Goal: Task Accomplishment & Management: Complete application form

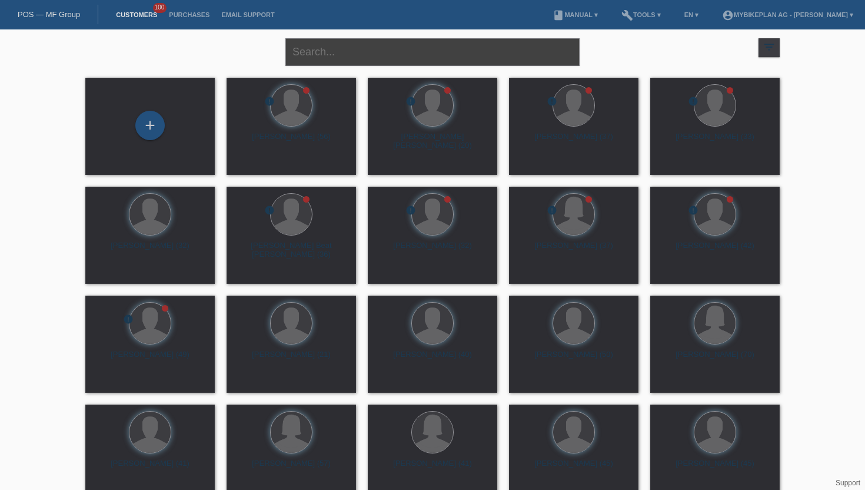
click at [334, 51] on input "text" at bounding box center [432, 52] width 294 height 28
paste input "[PERSON_NAME]"
type input "[PERSON_NAME]"
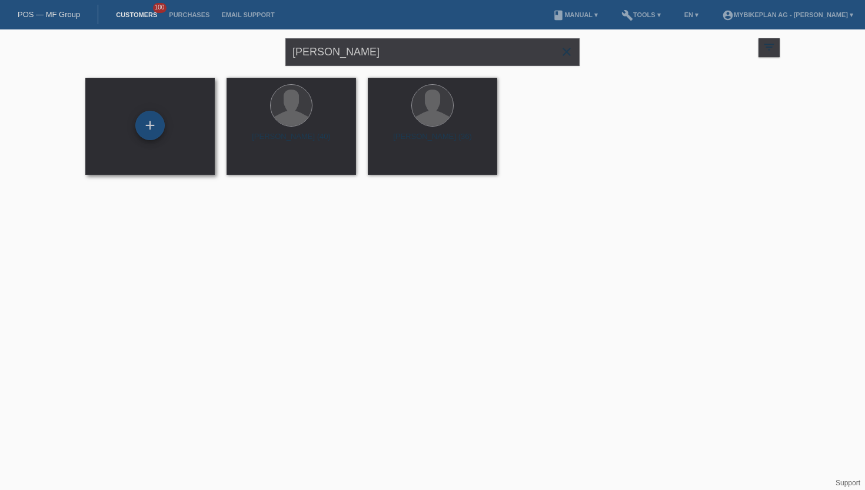
click at [148, 132] on div "+" at bounding box center [149, 125] width 29 height 29
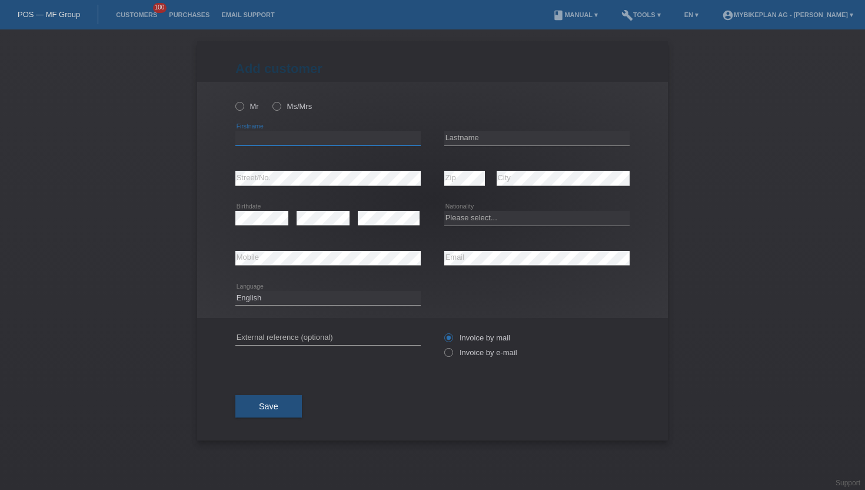
click at [258, 143] on input "text" at bounding box center [327, 138] width 185 height 15
paste input "[PERSON_NAME]"
click at [275, 138] on input "[PERSON_NAME]" at bounding box center [327, 138] width 185 height 15
type input "Halim"
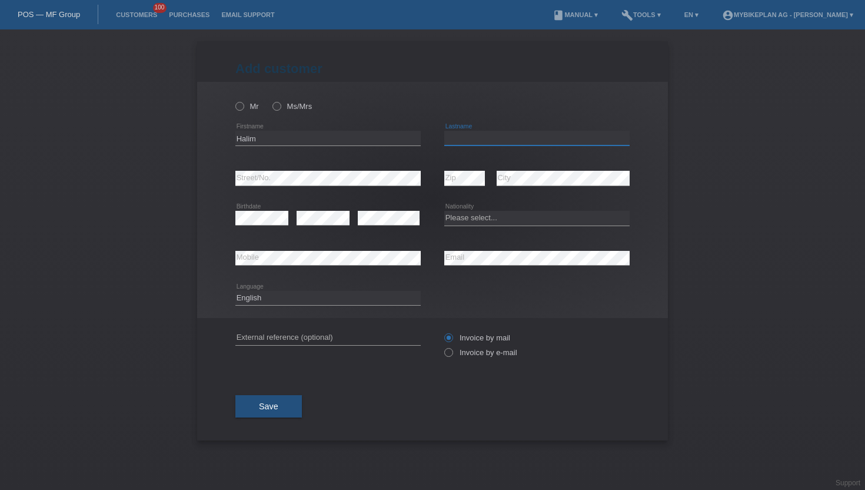
click at [458, 142] on input "text" at bounding box center [536, 138] width 185 height 15
paste input "[PERSON_NAME]"
type input "[PERSON_NAME]"
click at [234, 100] on icon at bounding box center [234, 100] width 0 height 0
click at [239, 108] on input "Mr" at bounding box center [239, 106] width 8 height 8
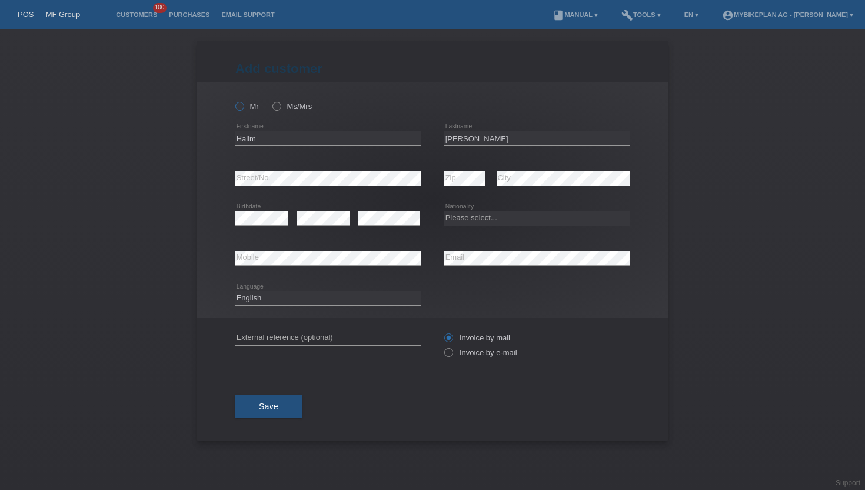
radio input "true"
click at [268, 304] on select "Deutsch Français Italiano English" at bounding box center [327, 298] width 185 height 14
select select "de"
click at [235, 291] on select "Deutsch Français Italiano English" at bounding box center [327, 298] width 185 height 14
click at [442, 346] on icon at bounding box center [442, 346] width 0 height 0
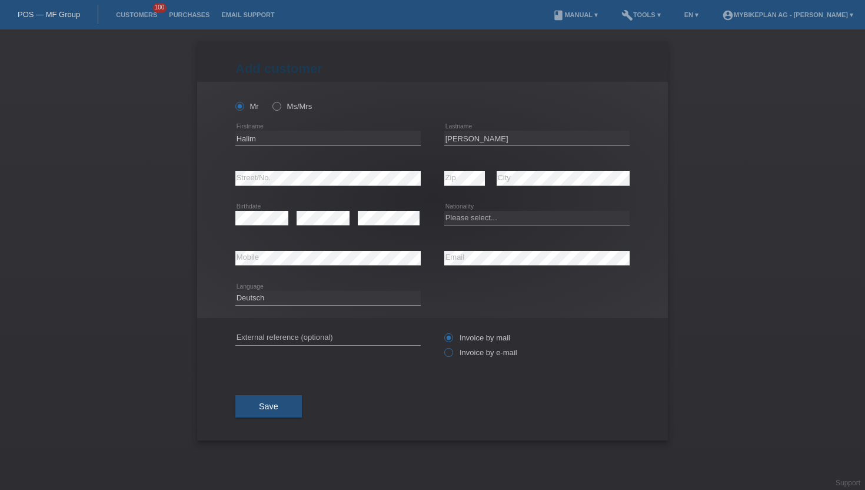
click at [449, 352] on input "Invoice by e-mail" at bounding box center [448, 355] width 8 height 15
radio input "true"
click at [471, 219] on select "Please select... Switzerland Austria Germany Liechtenstein ------------ Afghani…" at bounding box center [536, 218] width 185 height 14
select select "CH"
click at [444, 211] on select "Please select... Switzerland Austria Germany Liechtenstein ------------ Afghani…" at bounding box center [536, 218] width 185 height 14
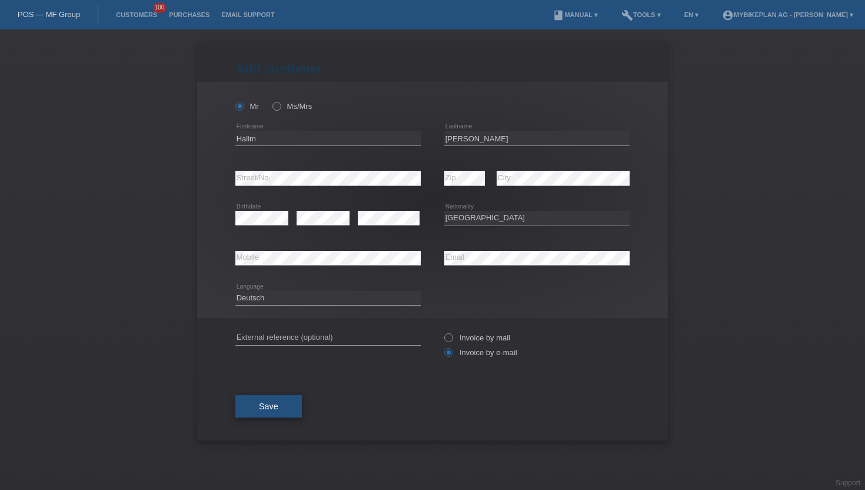
click at [264, 407] on span "Save" at bounding box center [268, 405] width 19 height 9
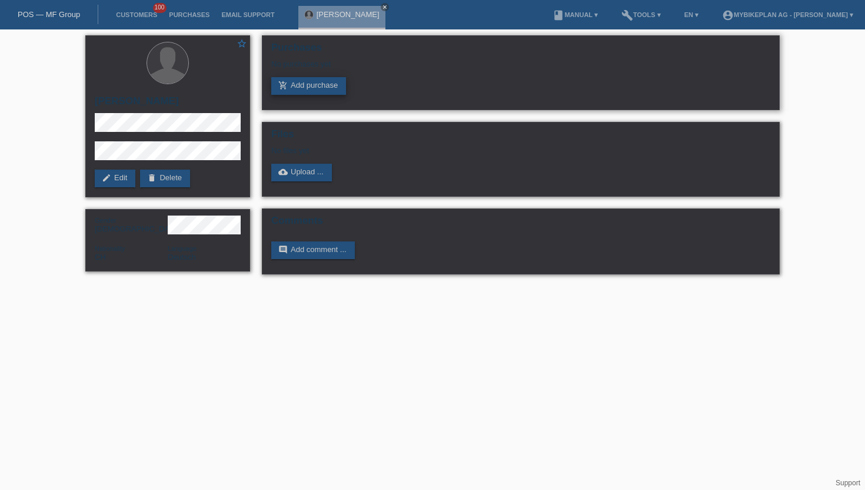
click at [314, 85] on link "add_shopping_cart Add purchase" at bounding box center [308, 86] width 75 height 18
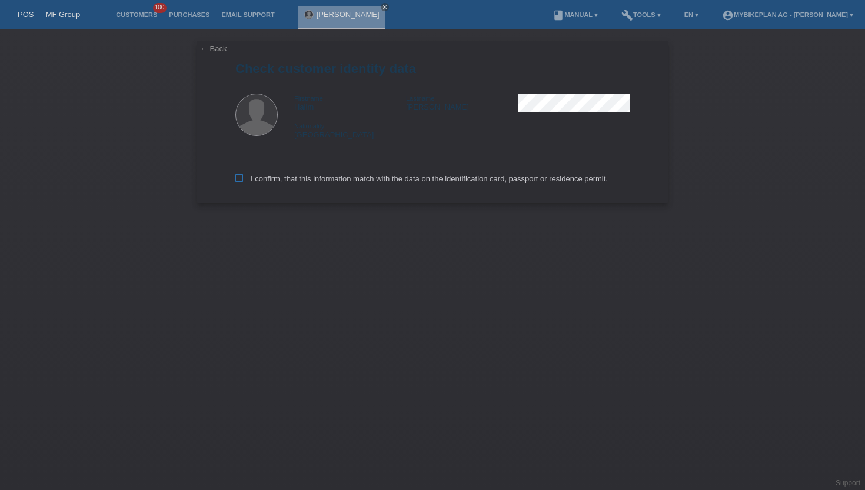
click at [237, 179] on icon at bounding box center [239, 178] width 8 height 8
click at [237, 179] on input "I confirm, that this information match with the data on the identification card…" at bounding box center [239, 178] width 8 height 8
checkbox input "true"
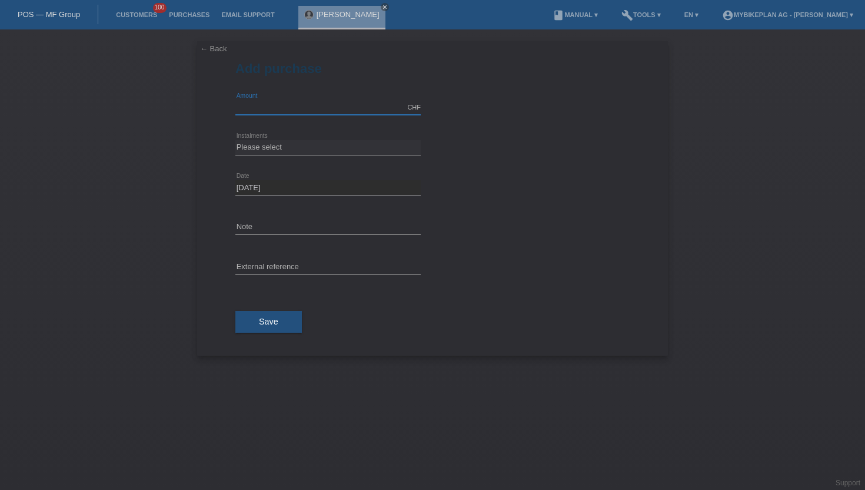
click at [373, 112] on input "text" at bounding box center [327, 107] width 185 height 15
type input "15000.00"
click at [295, 147] on select "Please select 6 instalments 12 instalments 18 instalments 24 instalments 36 ins…" at bounding box center [327, 147] width 185 height 14
select select "488"
click at [235, 140] on select "Please select 6 instalments 12 instalments 18 instalments 24 instalments 36 ins…" at bounding box center [327, 147] width 185 height 14
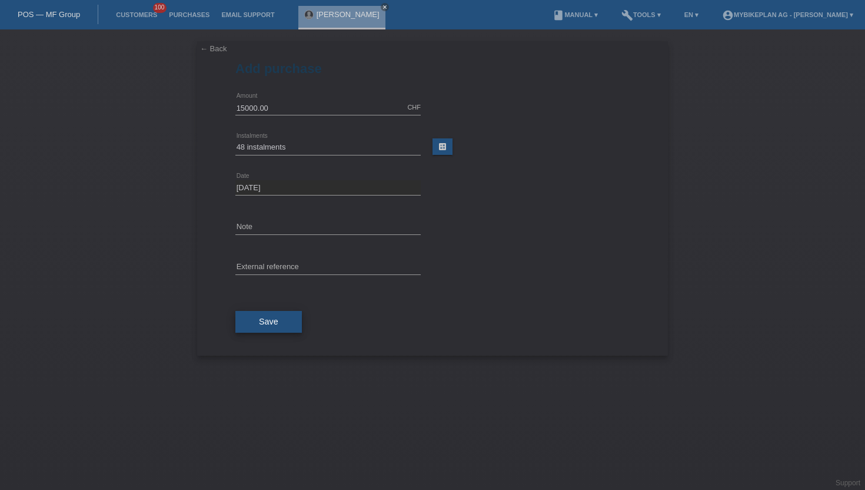
click at [277, 331] on button "Save" at bounding box center [268, 322] width 66 height 22
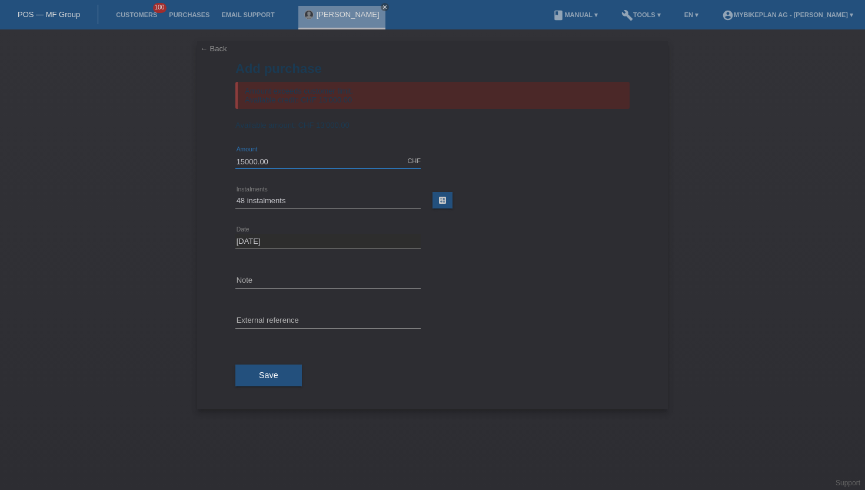
click at [270, 163] on input "15000.00" at bounding box center [327, 161] width 185 height 15
type input "13000.00"
click at [138, 15] on link "Customers" at bounding box center [136, 14] width 53 height 7
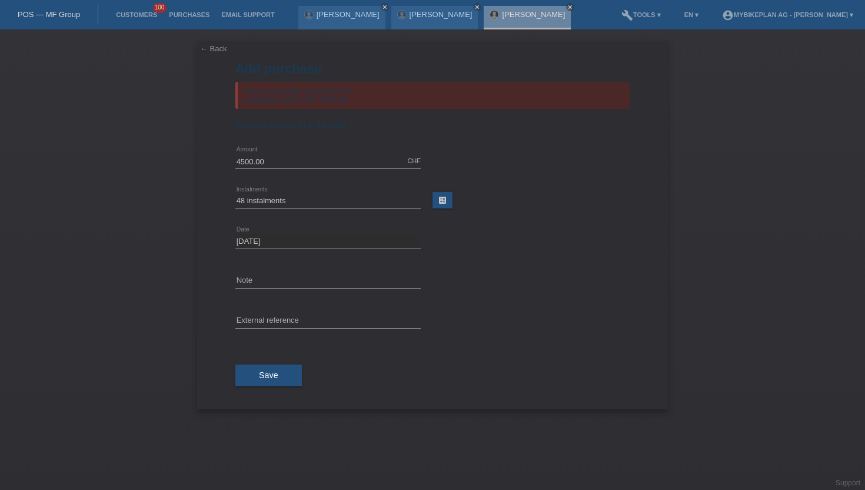
select select "488"
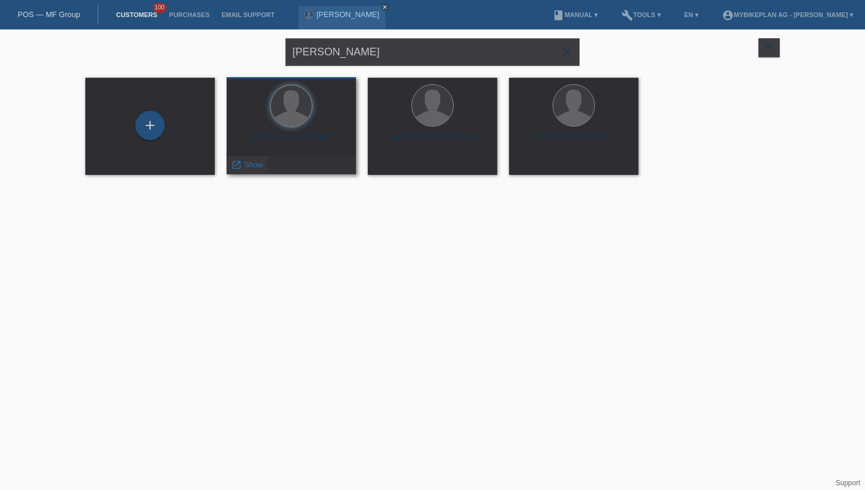
click at [250, 161] on span "Show" at bounding box center [253, 164] width 19 height 9
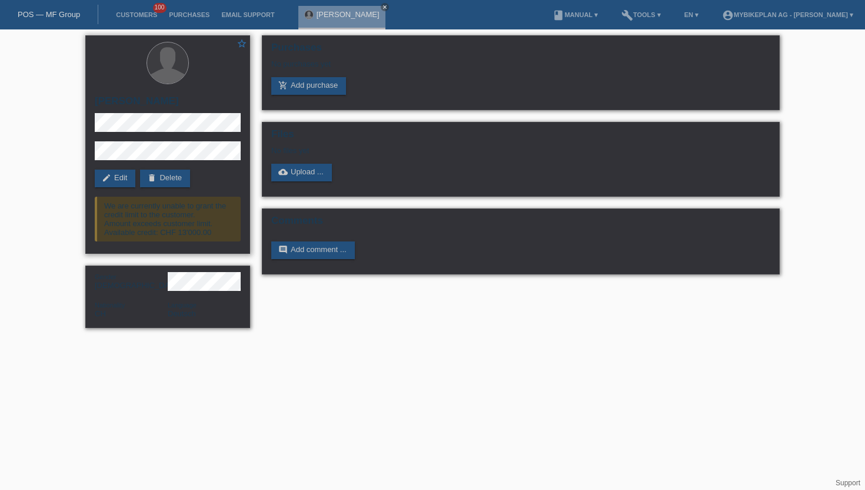
click at [111, 100] on h2 "[PERSON_NAME]" at bounding box center [168, 104] width 146 height 18
copy div "[PERSON_NAME]"
